Goal: Task Accomplishment & Management: Complete application form

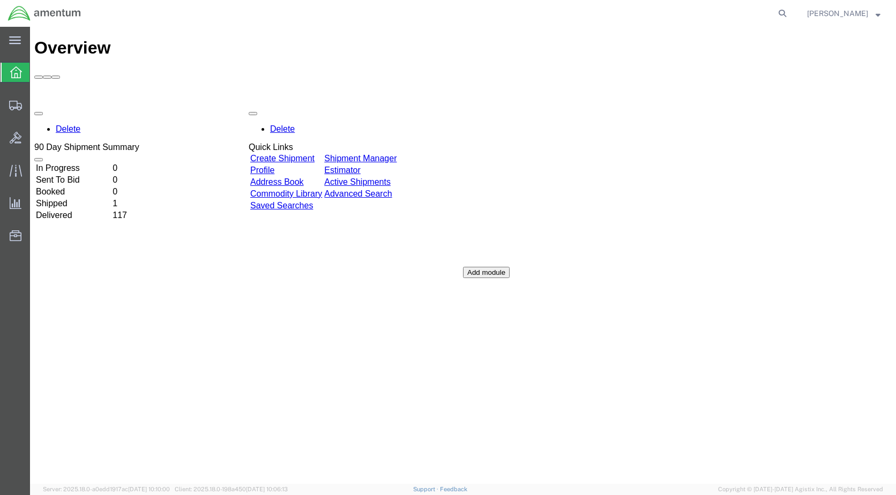
click at [297, 154] on link "Create Shipment" at bounding box center [282, 158] width 64 height 9
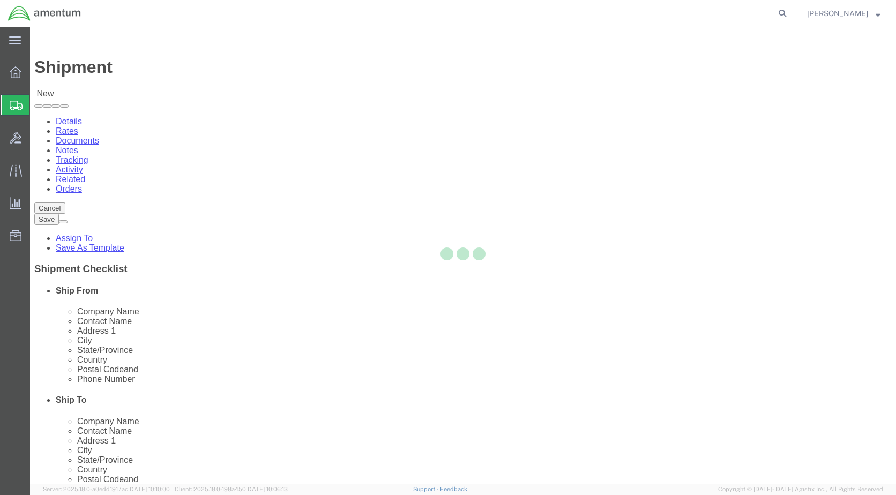
select select
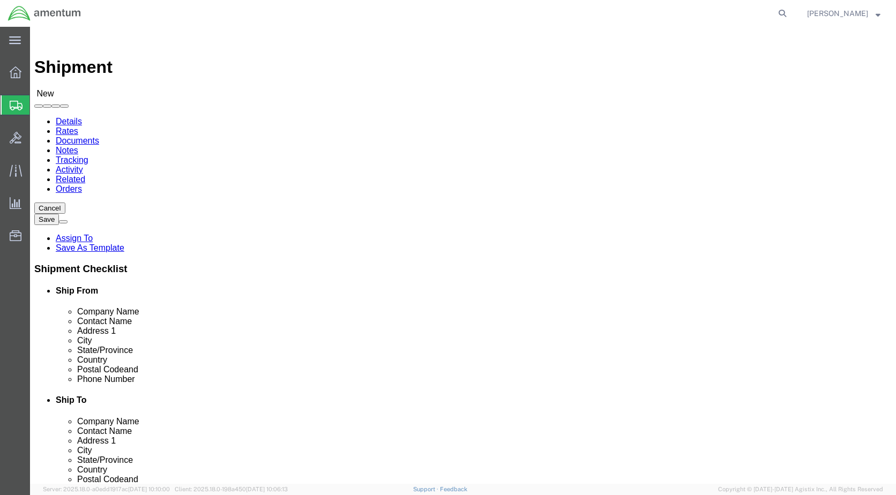
click div "Shipment Information Package Information Special Services"
click div
select select "MYPROFILE"
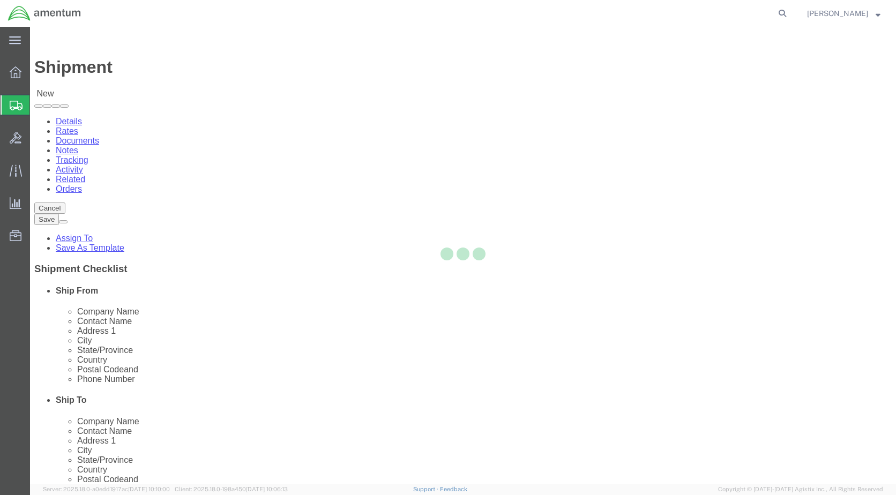
type input "Amentum Services, Inc."
type input "[PERSON_NAME]"
type input "[STREET_ADDRESS]"
type input "[GEOGRAPHIC_DATA]"
type input "Alpine"
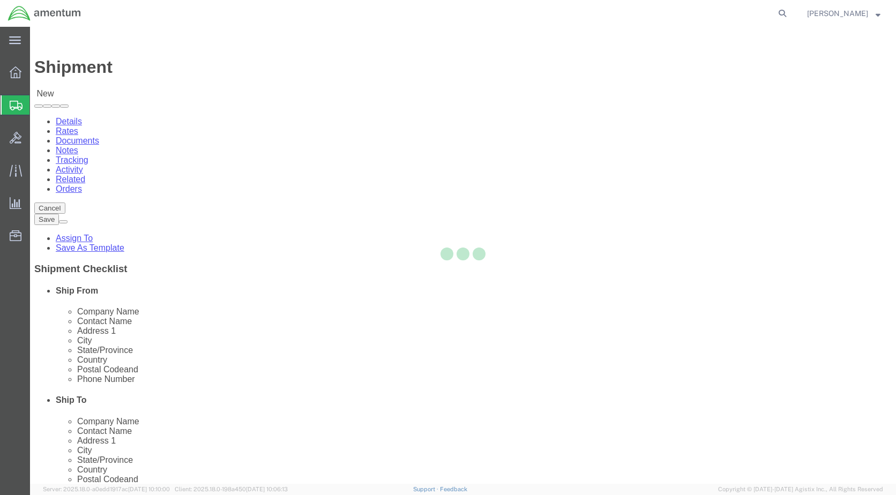
type input "79830"
type input "[PHONE_NUMBER]"
type input "[PERSON_NAME][EMAIL_ADDRESS][PERSON_NAME][DOMAIN_NAME]"
checkbox input "true"
select select "[GEOGRAPHIC_DATA]"
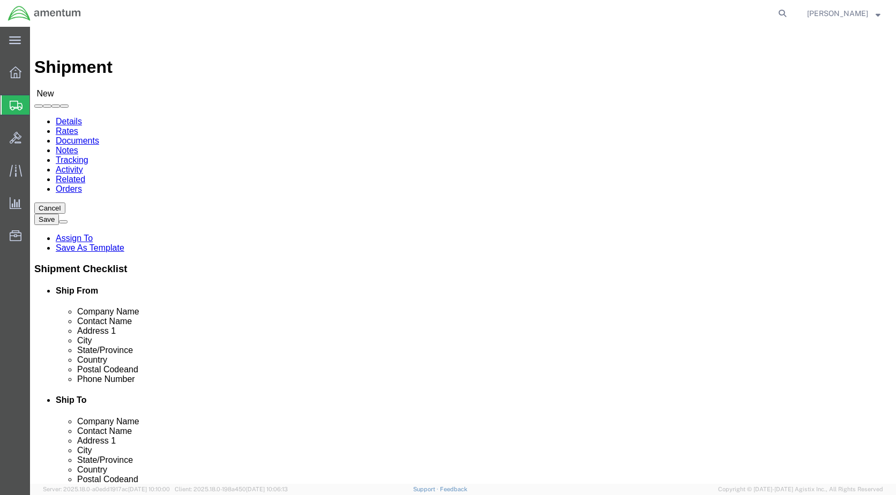
scroll to position [2143, 0]
select select "49941"
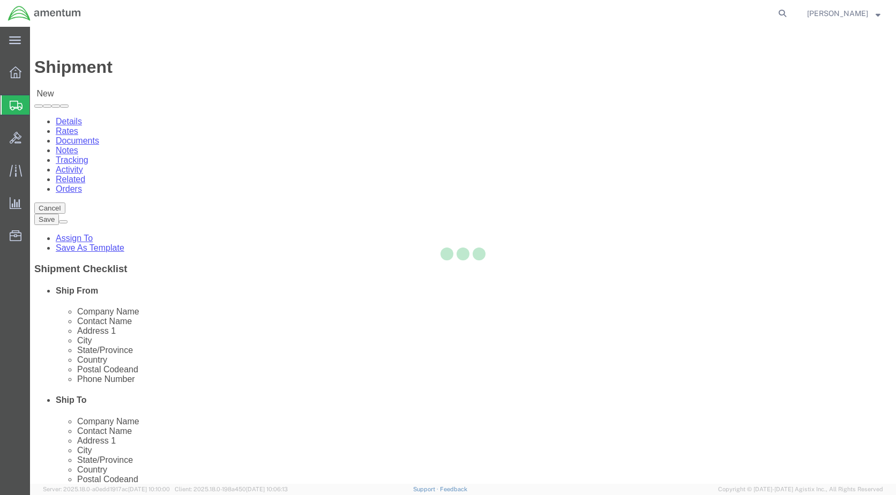
type input "Amentum Services, Inc"
type input "[PERSON_NAME]"
type input "[STREET_ADDRESS]"
type input "32C"
type input "McAllen"
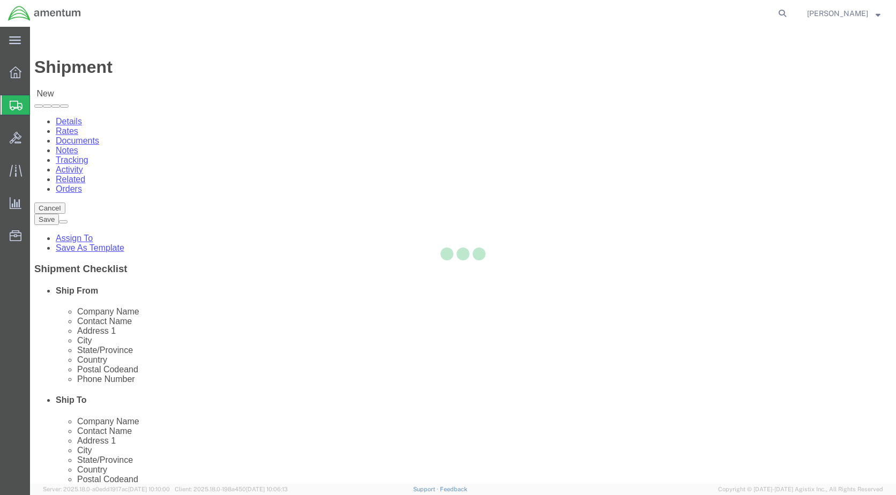
type input "78503"
type input "[PHONE_NUMBER]"
type input "[PERSON_NAME][EMAIL_ADDRESS][PERSON_NAME][DOMAIN_NAME]"
checkbox input "true"
select select "[GEOGRAPHIC_DATA]"
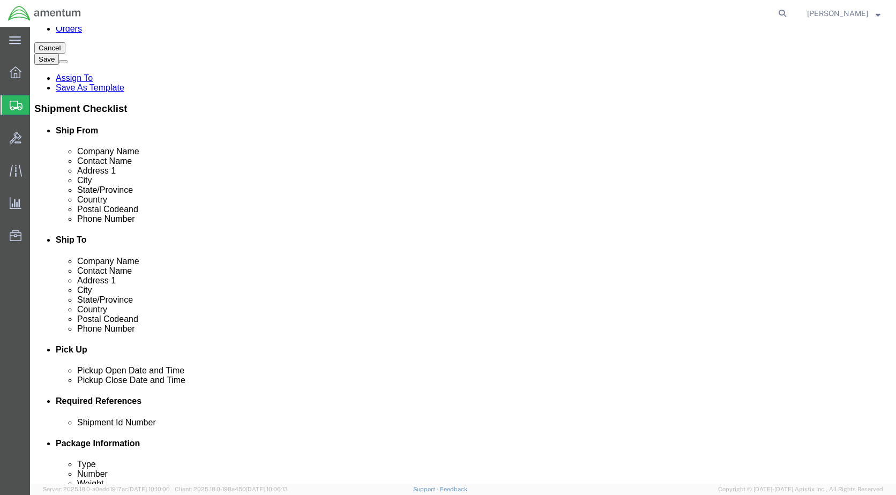
scroll to position [161, 0]
click div "[DATE] 3:00 PM"
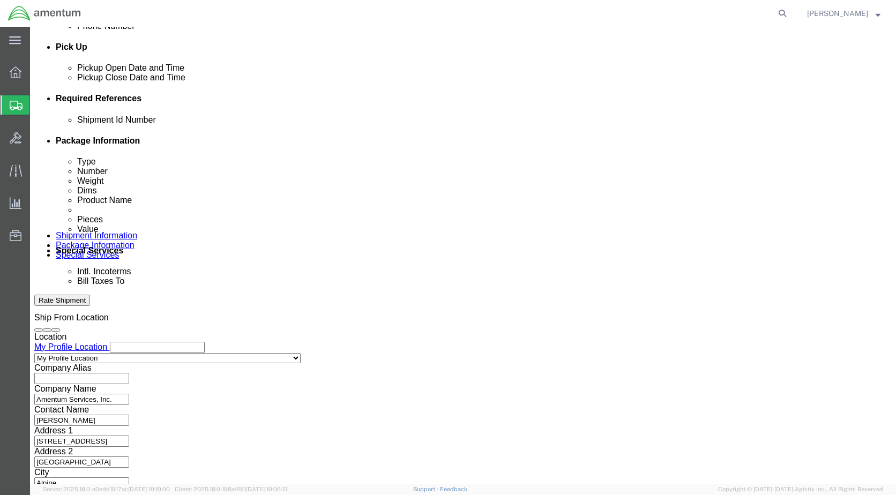
click input "8:00 PM"
type input "8:00 AM"
click div "Open Time 8:00 AM [DATE] 3:00 PM - [DATE] 3:00 PM Cancel Apply"
click button "Apply"
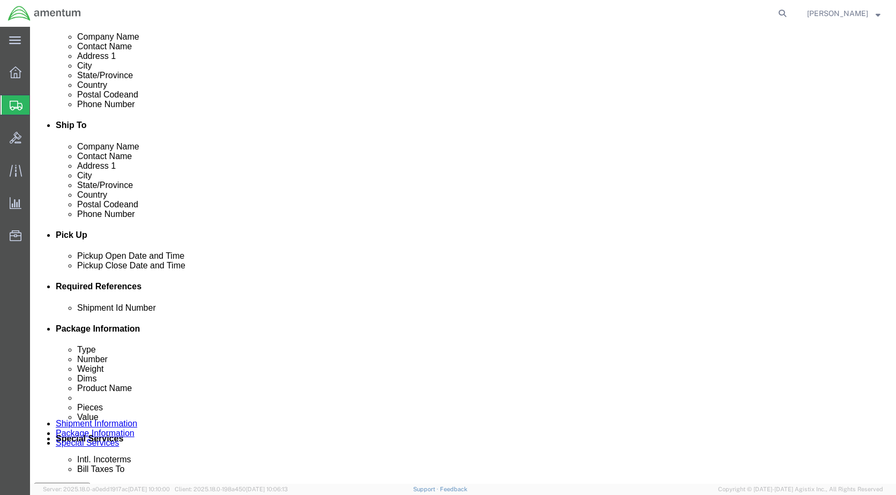
scroll to position [195, 0]
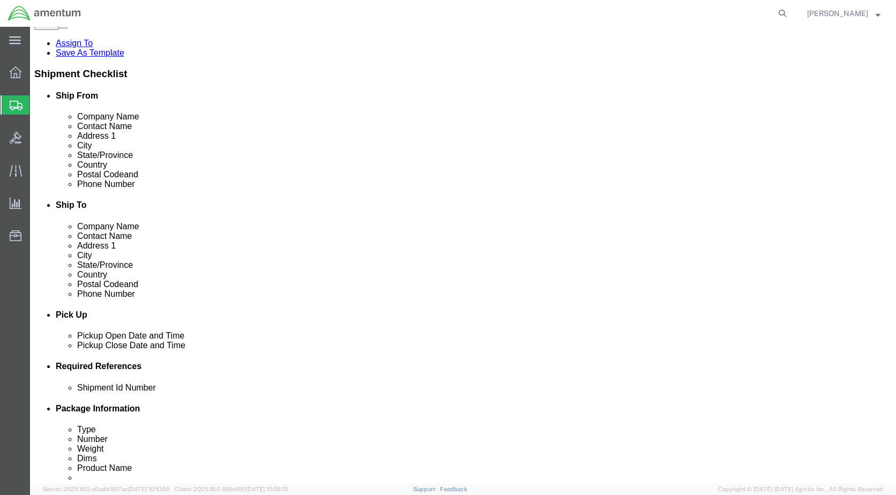
click div "[DATE] 9:00 AM"
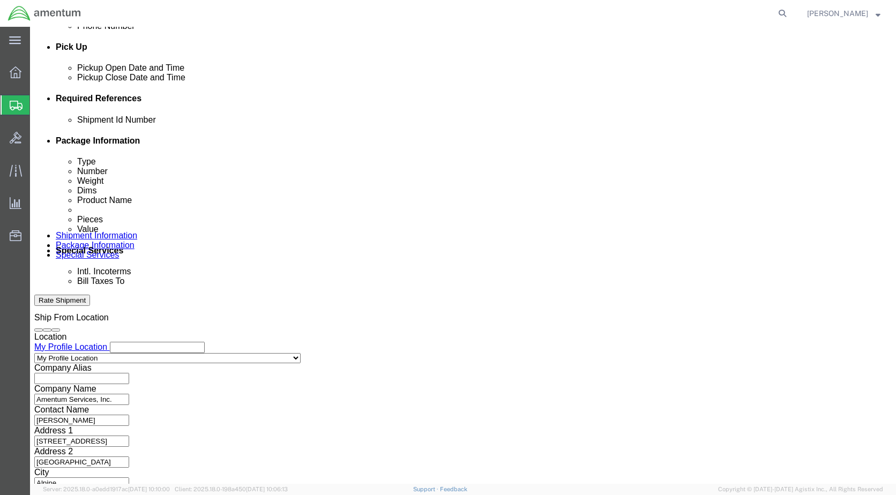
type input "4:00 PM"
click button "Apply"
click button "Add reference"
click select "Select Account Type Activity ID Airline Appointment Number ASN Batch Request # …"
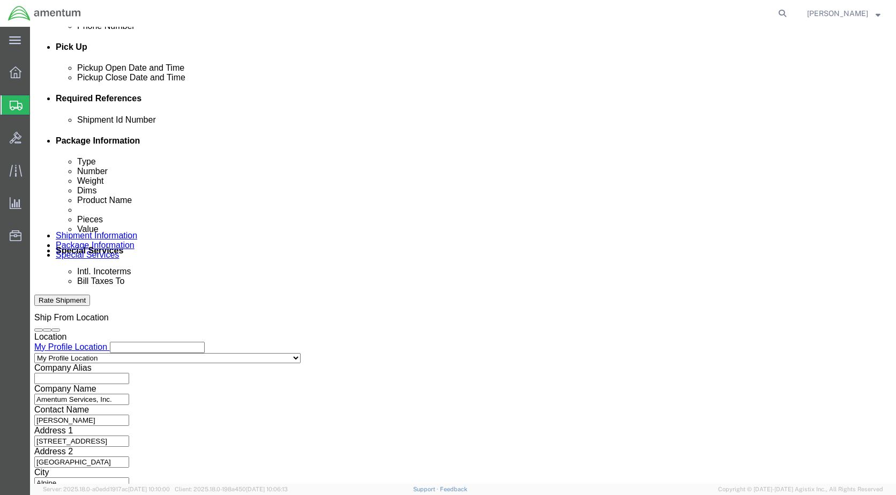
select select "CUSTREF"
click select "Select Account Type Activity ID Airline Appointment Number ASN Batch Request # …"
click input "text"
type input "328913"
click select "Select Account Type Activity ID Airline Appointment Number ASN Batch Request # …"
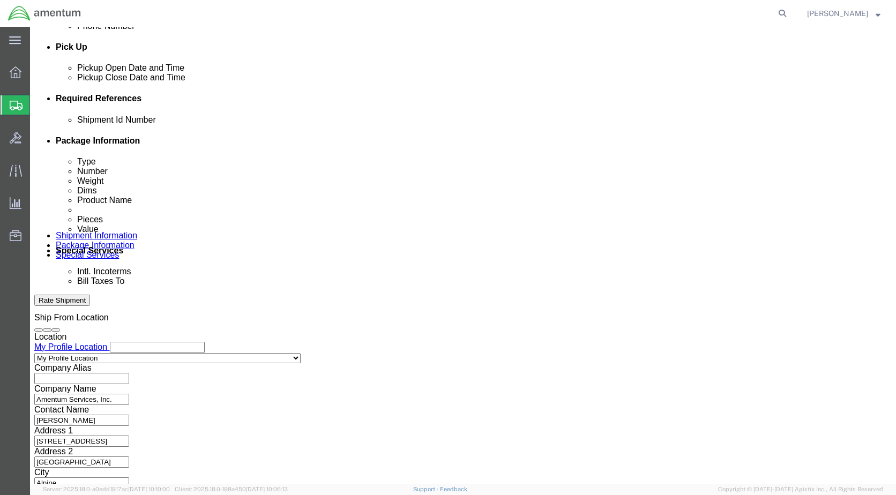
select select "DEPT"
click select "Select Account Type Activity ID Airline Appointment Number ASN Batch Request # …"
click input "text"
type input "SUPPLY/[PERSON_NAME]"
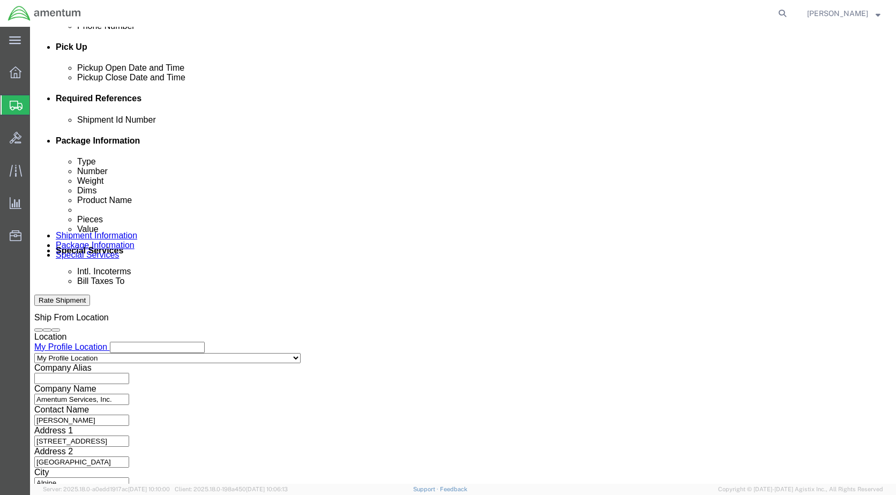
click select "Select Air Less than Truckload Multi-Leg Ocean Freight Rail Small Parcel Truckl…"
select select "SMAL"
click select "Select Air Less than Truckload Multi-Leg Ocean Freight Rail Small Parcel Truckl…"
click button "Continue"
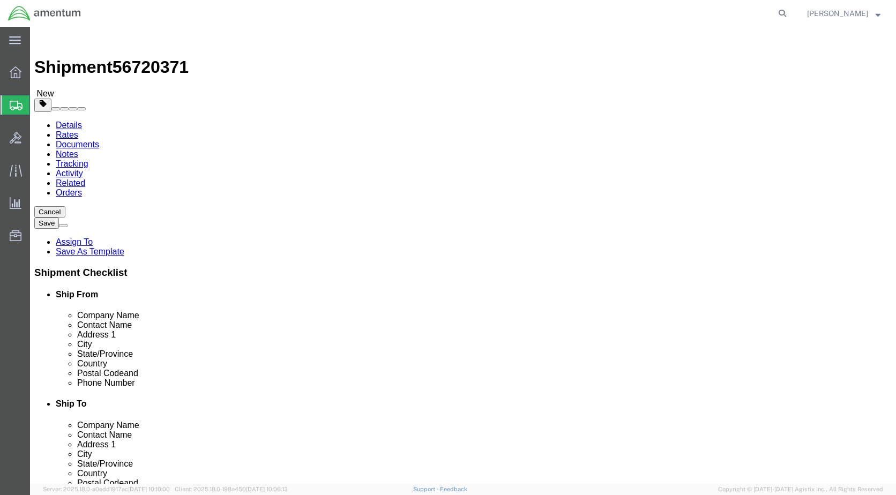
click select "Select Bale(s) Basket(s) Bolt(s) Bottle(s) Buckets Bulk Bundle(s) Can(s) Cardbo…"
select select "SBX"
click select "Select Bale(s) Basket(s) Bolt(s) Bottle(s) Buckets Bulk Bundle(s) Can(s) Cardbo…"
type input "12.25"
type input "11.00"
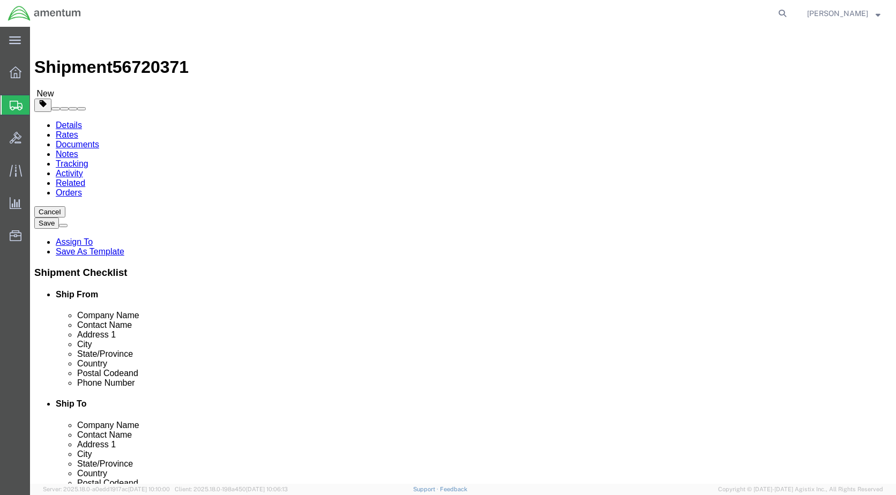
type input "1.50"
click input "0.00"
type input "1.00"
click link "Add Content"
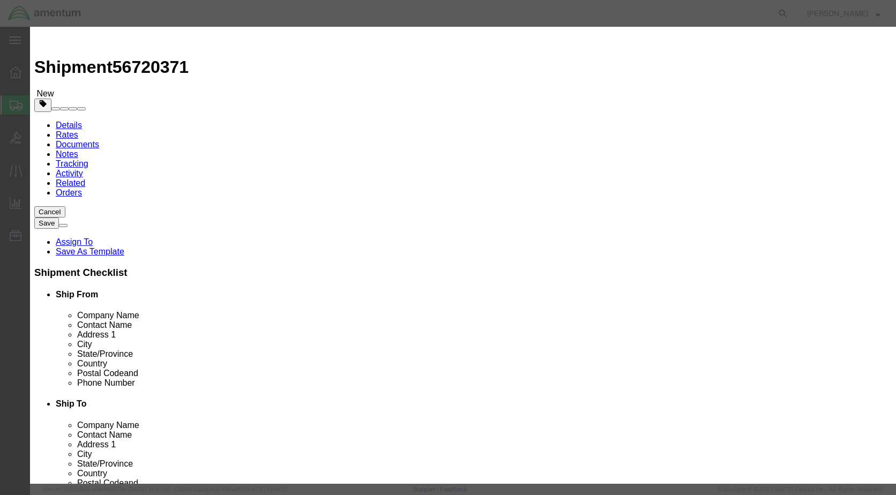
click input "text"
type input "ASNA0205BE104L3"
click span "Description:"
select select "USD"
type input "WASHER"
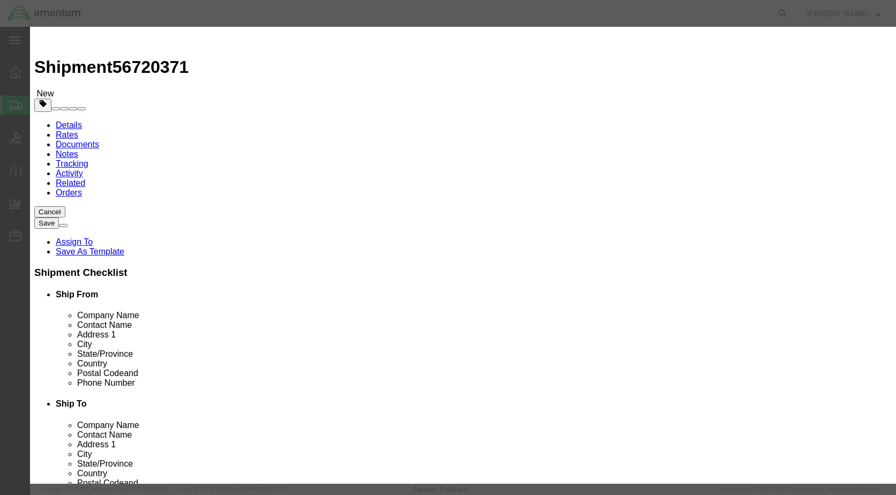
type input "ASNA0205BE104L3"
type input "WASHER"
click input "text"
type input "1.00"
click input "text"
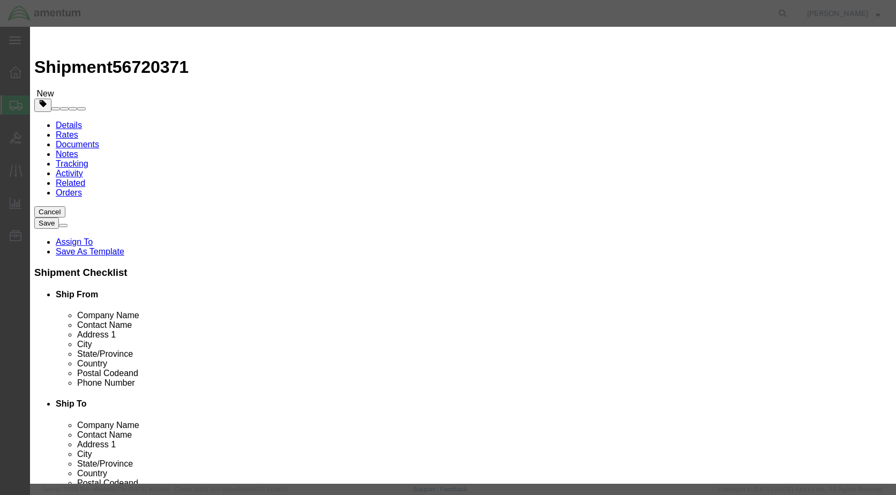
type input "100.00"
click button "Save & Close"
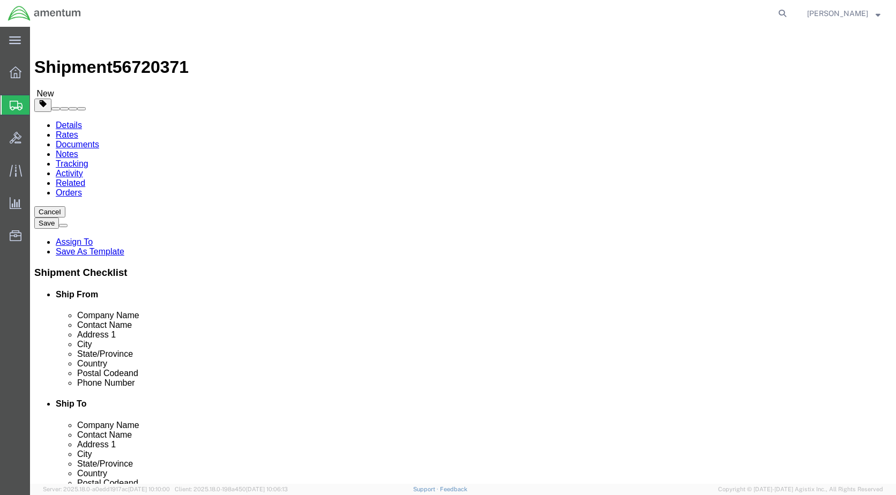
click button "Previous"
drag, startPoint x: 90, startPoint y: 14, endPoint x: 145, endPoint y: 14, distance: 55.2
click span "56720371"
copy span "56720371"
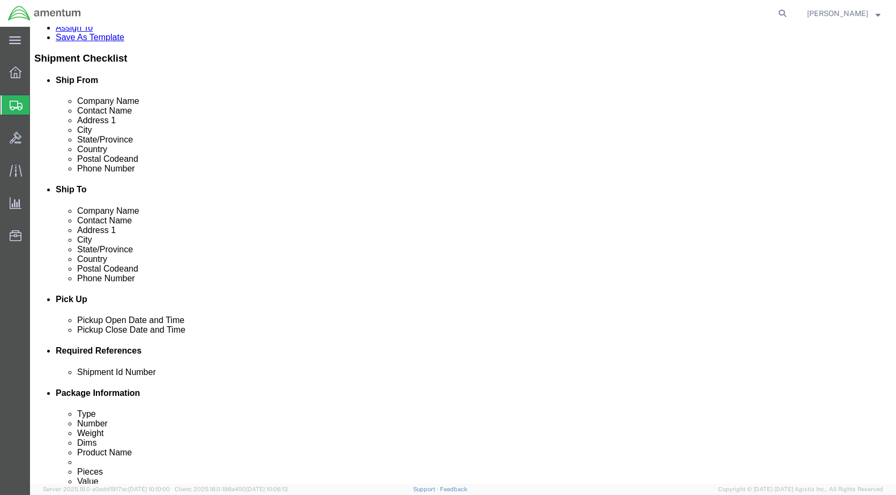
scroll to position [463, 0]
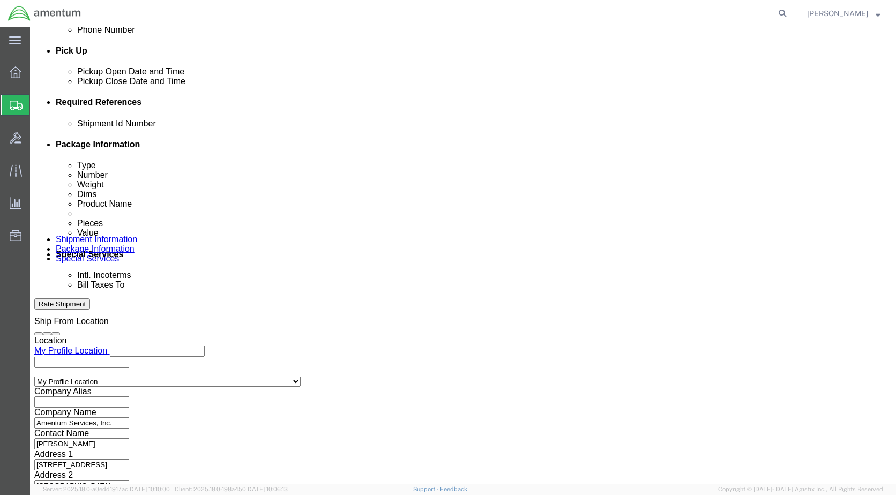
click input "text"
paste input "56720371"
type input "56720371"
click button "Continue"
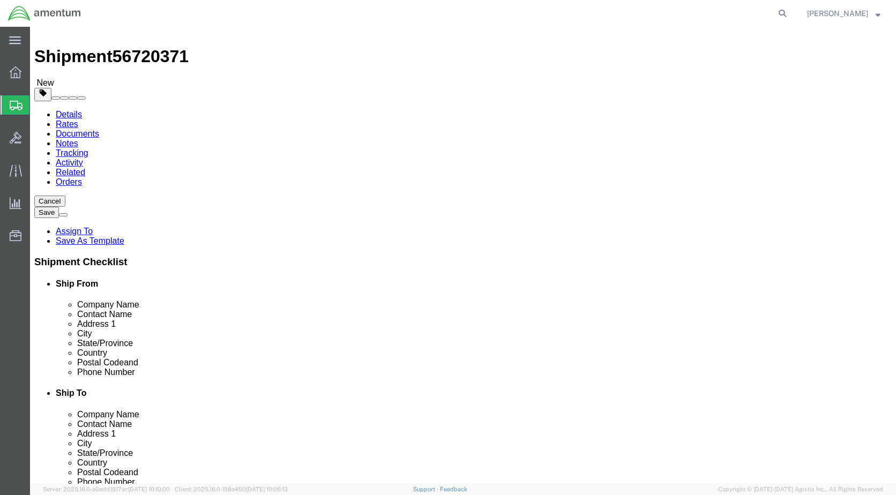
click button "Continue"
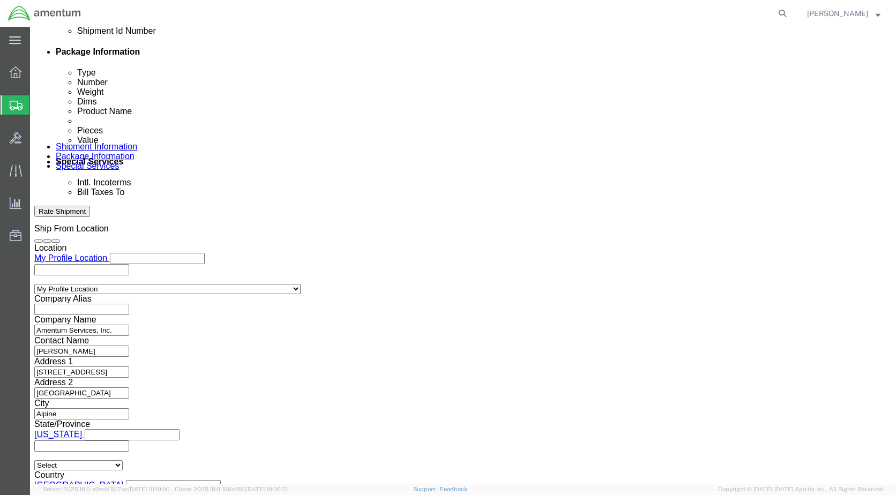
scroll to position [566, 0]
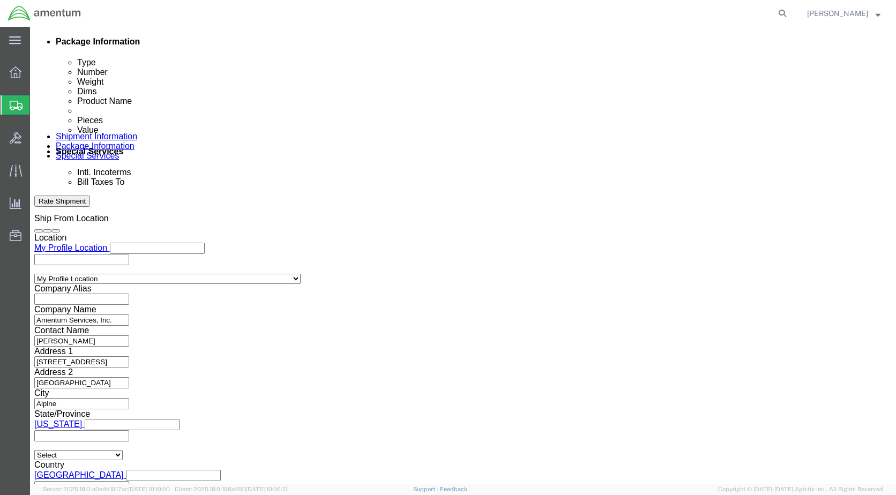
click button "Rate Shipment"
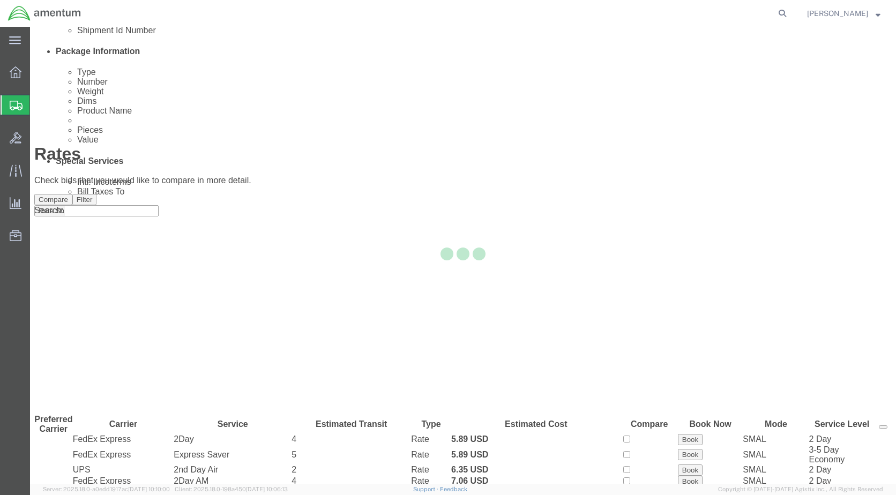
scroll to position [0, 0]
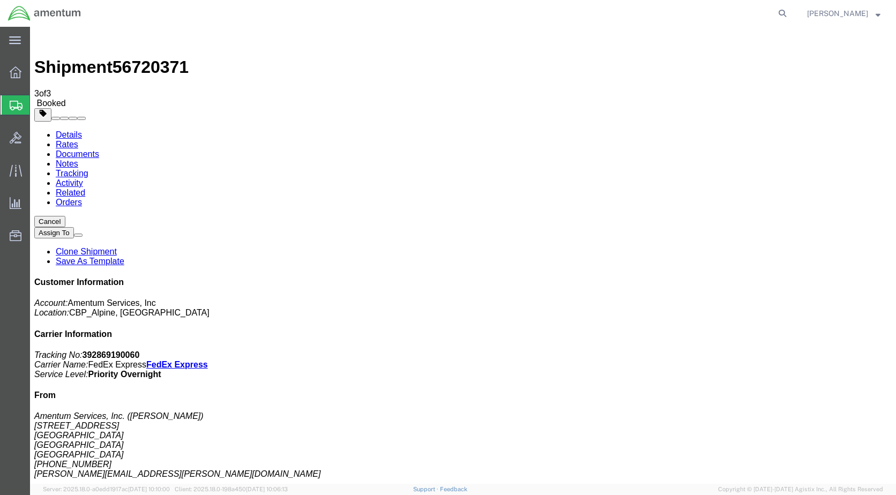
click at [63, 130] on link "Details" at bounding box center [69, 134] width 26 height 9
click link "Schedule pickup request"
click at [20, 22] on link at bounding box center [45, 13] width 74 height 21
